Goal: Task Accomplishment & Management: Manage account settings

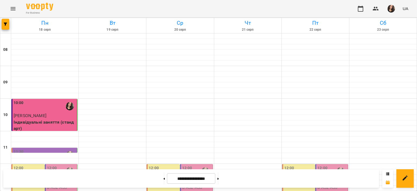
scroll to position [51, 0]
click at [14, 8] on icon "Menu" at bounding box center [13, 8] width 7 height 7
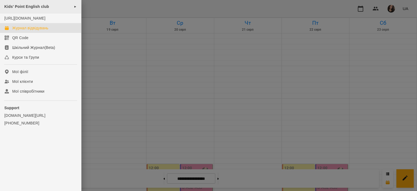
click at [32, 8] on span "Kids' Point English club" at bounding box center [26, 6] width 45 height 4
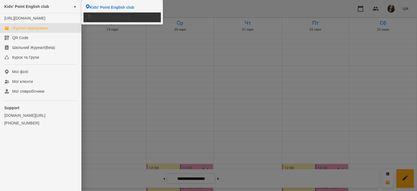
click at [124, 14] on li "Kids' Point English club" at bounding box center [122, 17] width 77 height 10
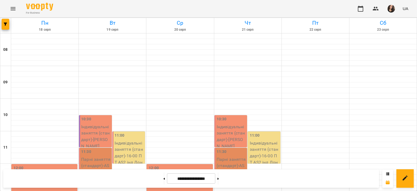
scroll to position [44, 0]
click at [12, 6] on icon "Menu" at bounding box center [13, 8] width 7 height 7
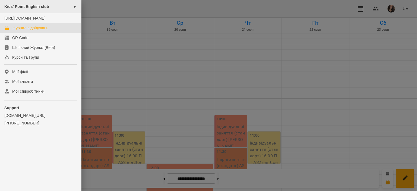
click at [26, 8] on span "Kids' Point English club" at bounding box center [26, 6] width 45 height 4
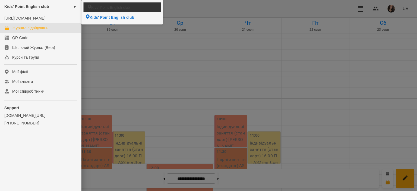
click at [96, 10] on li "Kids' Point English club" at bounding box center [122, 7] width 77 height 10
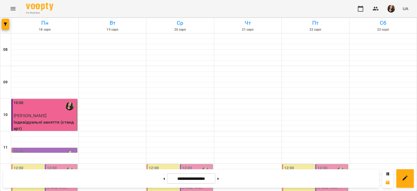
scroll to position [85, 0]
click at [55, 149] on div "11:30" at bounding box center [45, 155] width 62 height 12
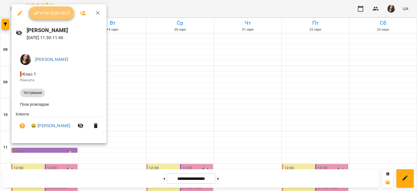
click at [55, 12] on span "Урок відбувся" at bounding box center [51, 13] width 37 height 7
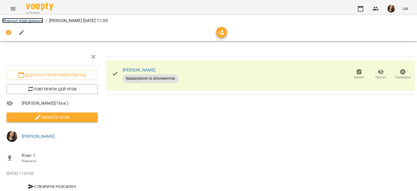
click at [35, 19] on link "Журнал відвідувань" at bounding box center [22, 20] width 41 height 5
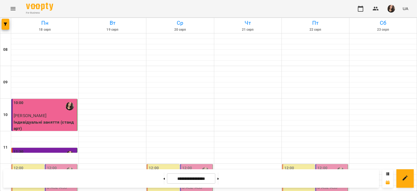
scroll to position [89, 0]
click at [52, 165] on div "12:00" at bounding box center [52, 171] width 10 height 12
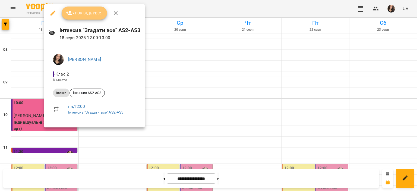
click at [79, 13] on span "Урок відбувся" at bounding box center [84, 13] width 37 height 7
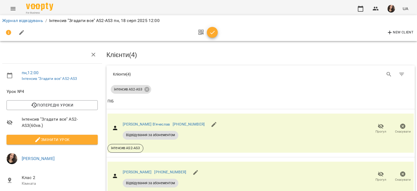
scroll to position [39, 0]
click at [213, 30] on icon "button" at bounding box center [212, 32] width 7 height 7
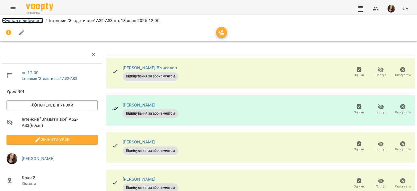
click at [38, 21] on link "Журнал відвідувань" at bounding box center [22, 20] width 41 height 5
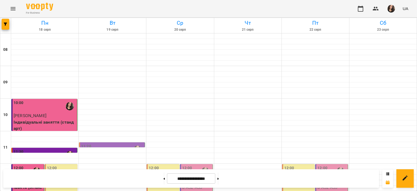
scroll to position [48, 0]
